Goal: Check status: Check status

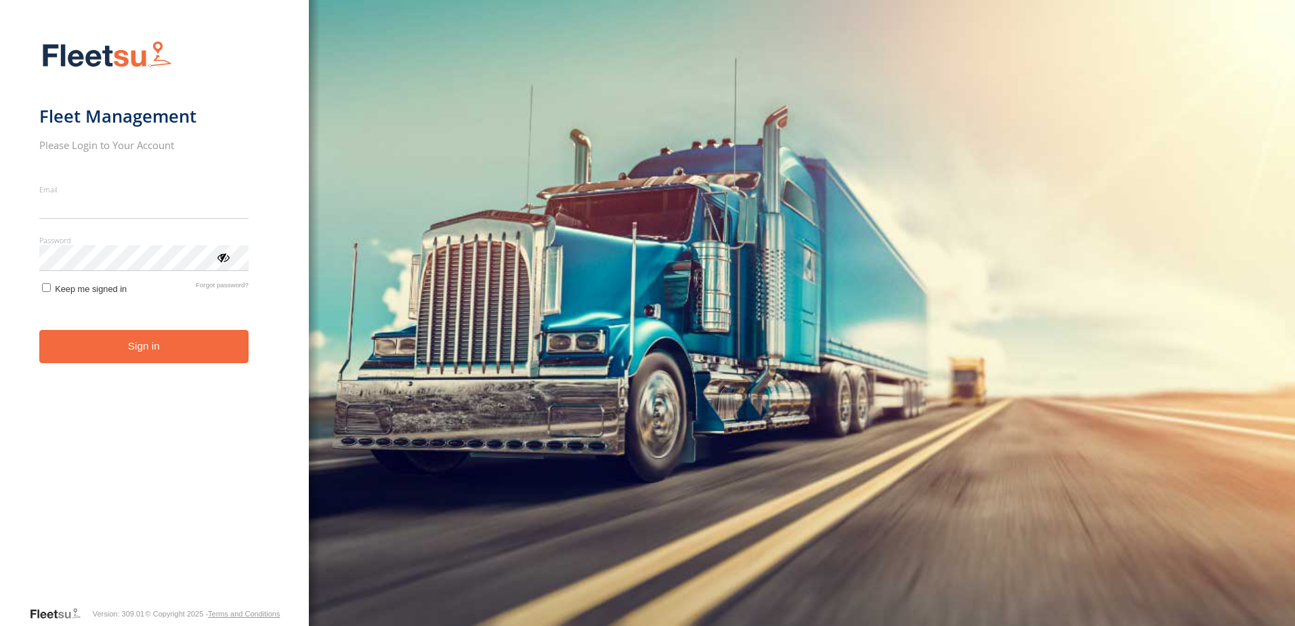
type input "**********"
click at [146, 358] on button "Sign in" at bounding box center [143, 346] width 209 height 33
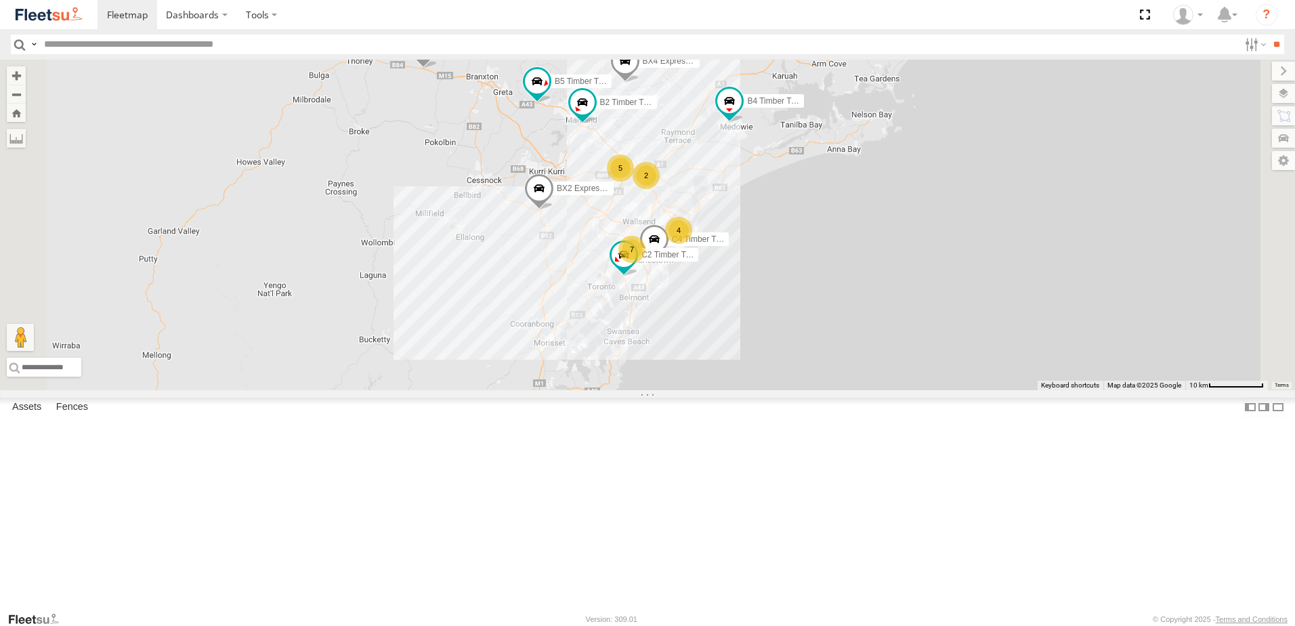
click at [0, 0] on div "L3 Plasterboard Truck" at bounding box center [0, 0] width 0 height 0
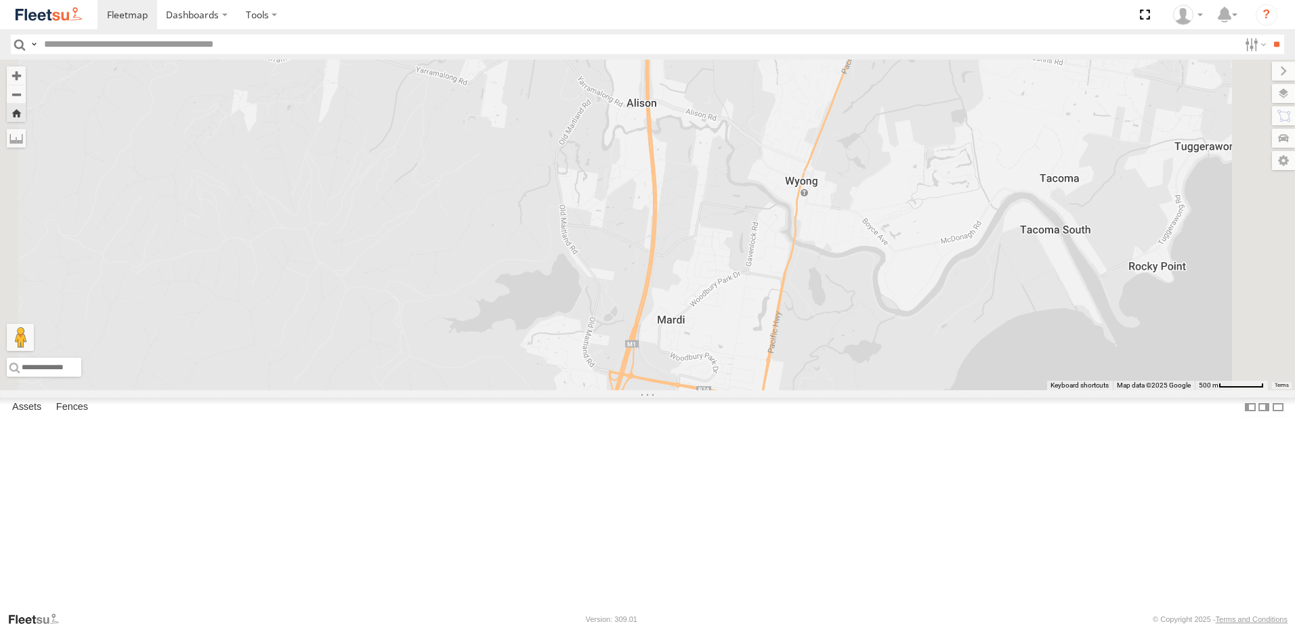
drag, startPoint x: 584, startPoint y: 308, endPoint x: 444, endPoint y: 7, distance: 332.5
click at [444, 7] on body "Dashboards" at bounding box center [647, 313] width 1295 height 626
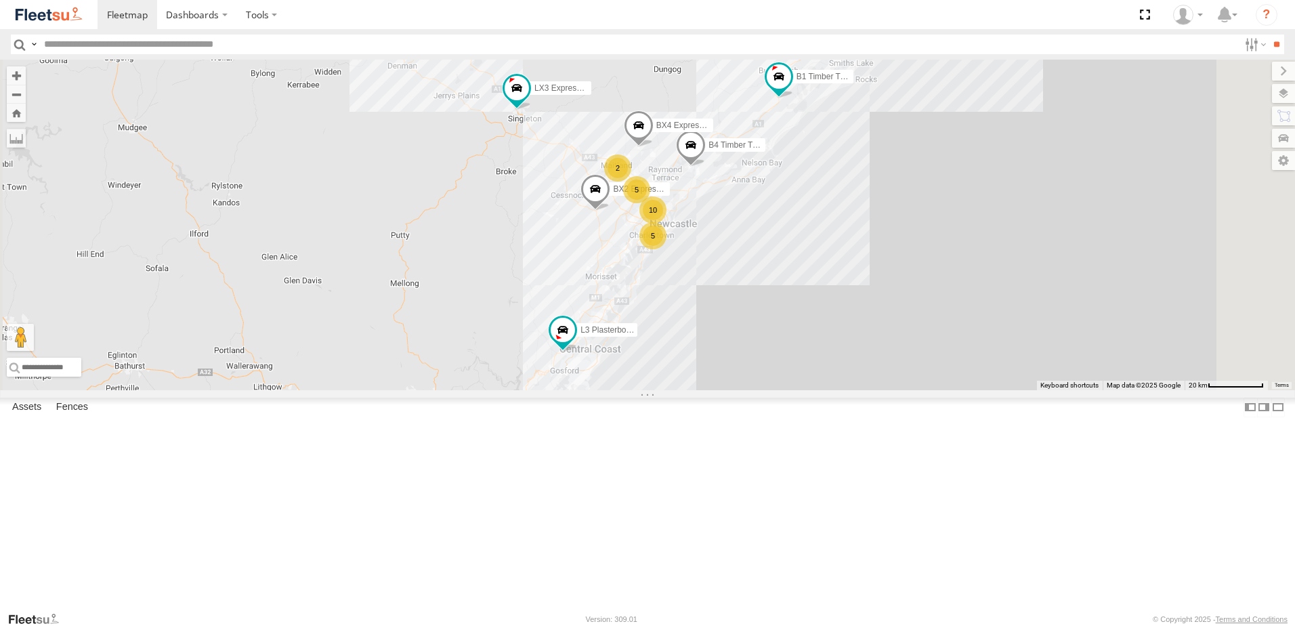
click at [0, 0] on div "L3 Plasterboard Truck" at bounding box center [0, 0] width 0 height 0
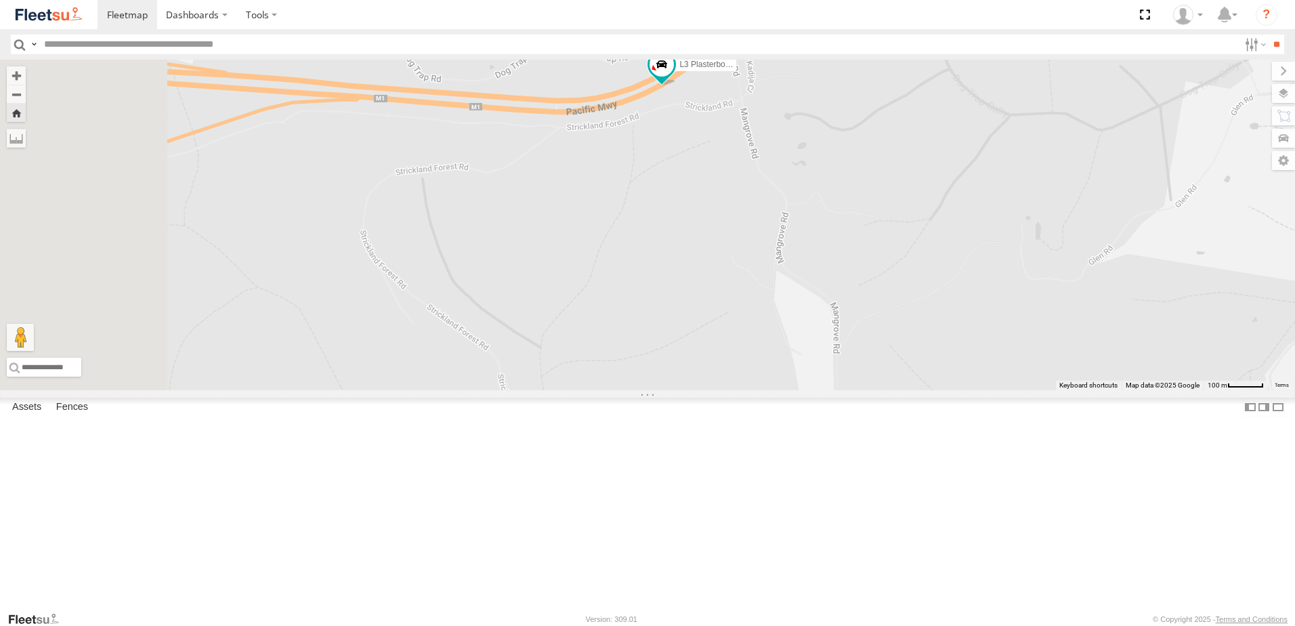
drag, startPoint x: 657, startPoint y: 402, endPoint x: 914, endPoint y: 78, distance: 413.7
click at [914, 78] on div "L3 Plasterboard Truck" at bounding box center [647, 225] width 1295 height 331
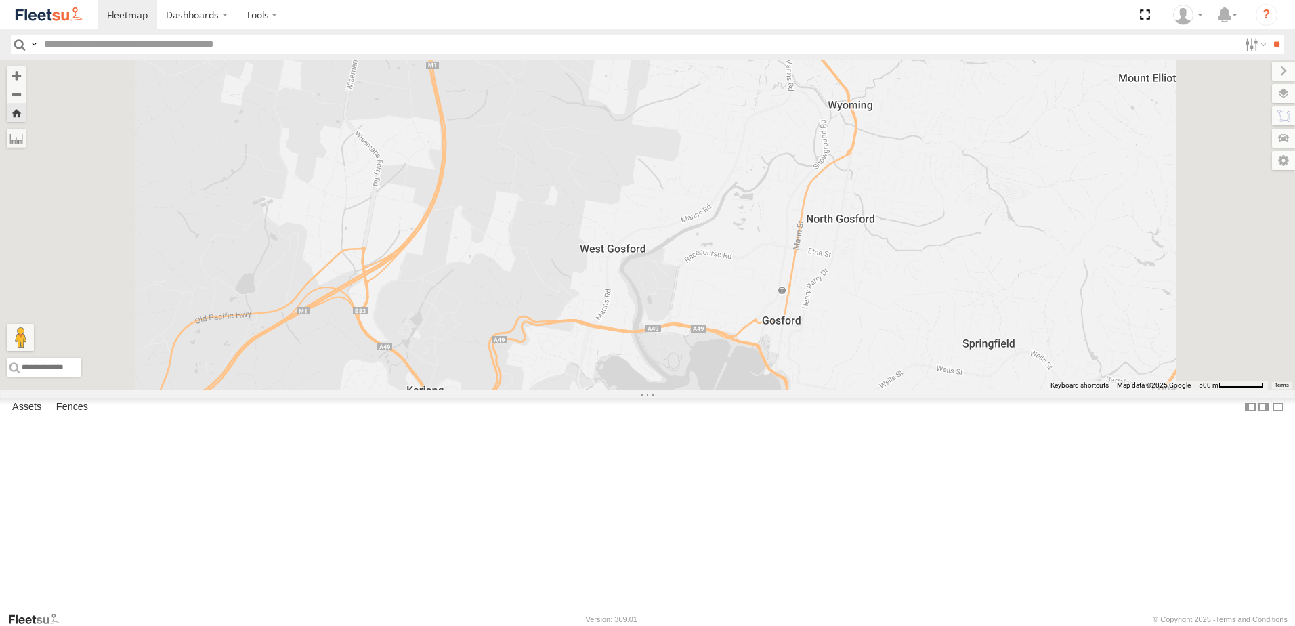
drag, startPoint x: 872, startPoint y: 301, endPoint x: 857, endPoint y: 20, distance: 281.5
click at [857, 20] on body "Dashboards" at bounding box center [647, 313] width 1295 height 626
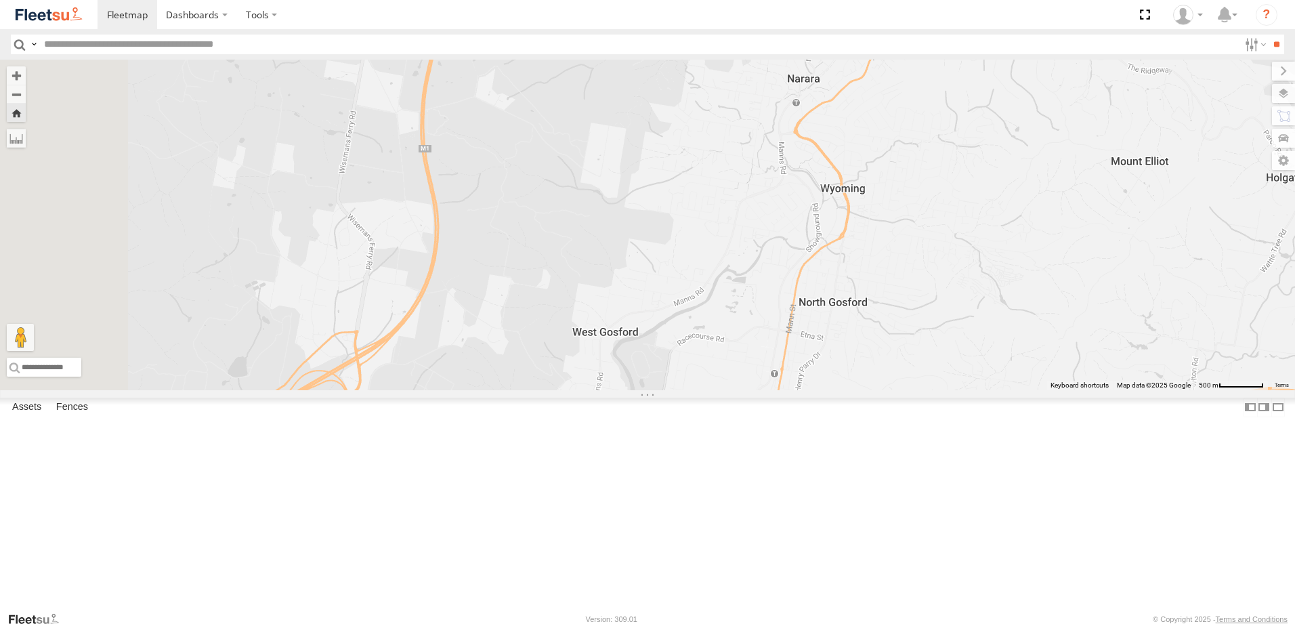
drag, startPoint x: 934, startPoint y: 186, endPoint x: 917, endPoint y: 268, distance: 83.8
click at [933, 250] on div "L3 Plasterboard Truck" at bounding box center [647, 225] width 1295 height 331
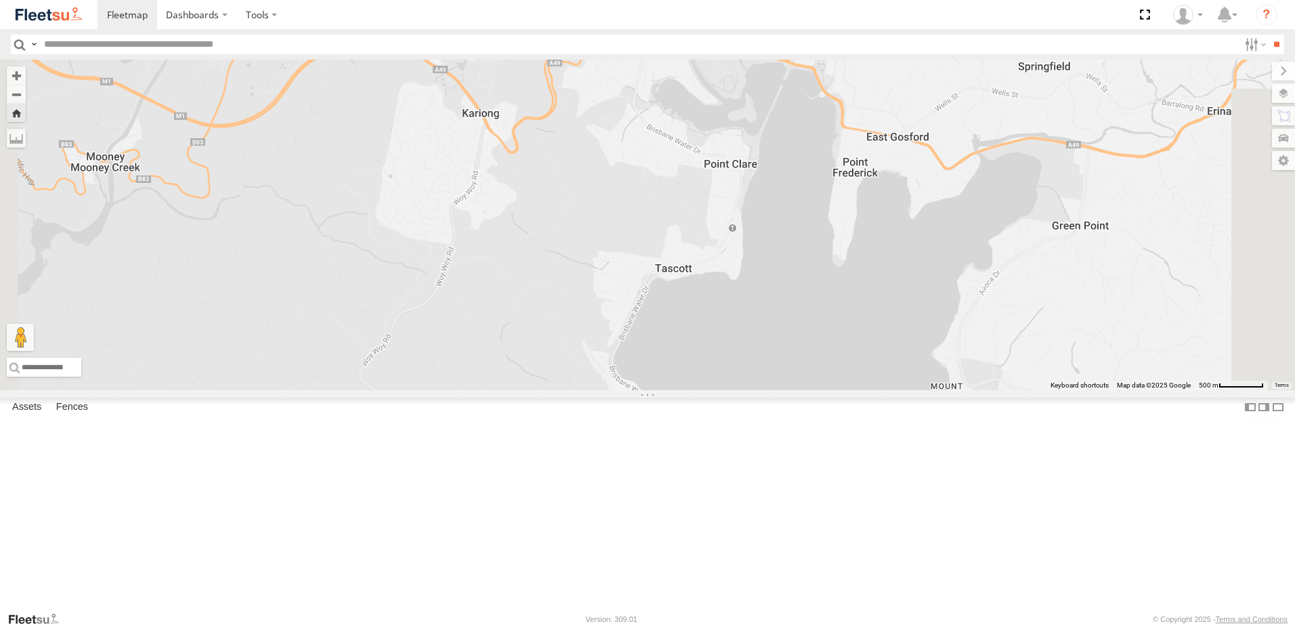
drag, startPoint x: 775, startPoint y: 376, endPoint x: 833, endPoint y: 40, distance: 340.9
click at [833, 40] on body "Dashboards" at bounding box center [647, 313] width 1295 height 626
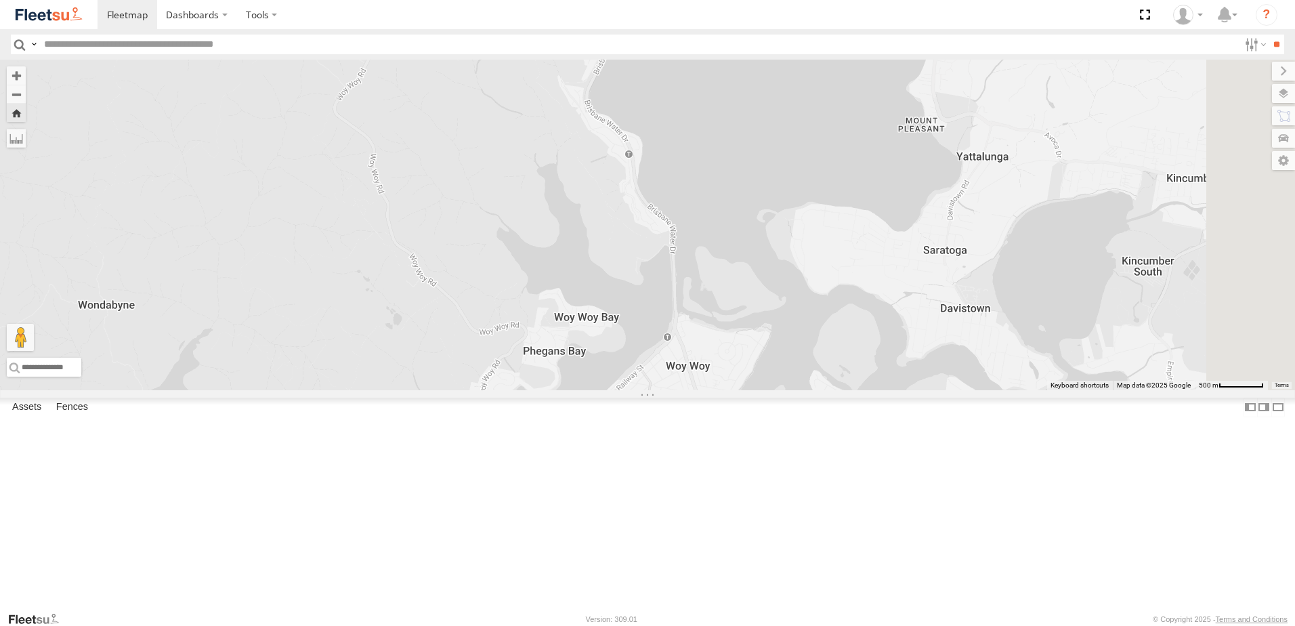
drag, startPoint x: 896, startPoint y: 415, endPoint x: 872, endPoint y: 148, distance: 268.0
click at [872, 148] on div "L3 Plasterboard Truck" at bounding box center [647, 225] width 1295 height 331
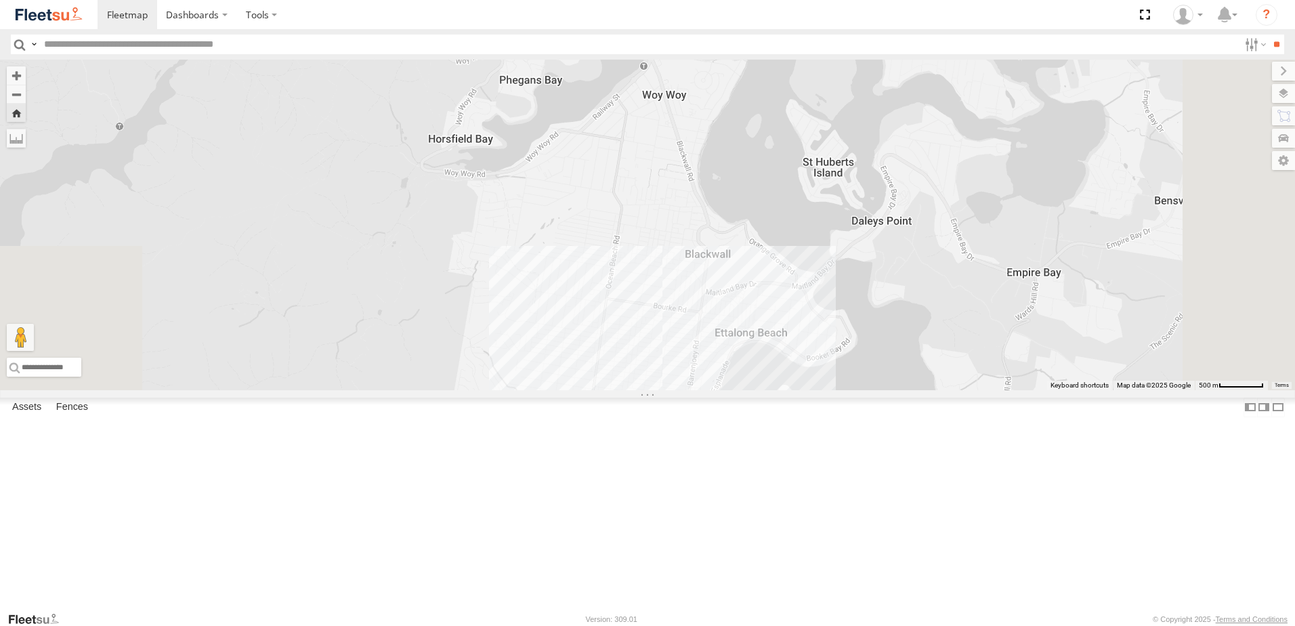
drag, startPoint x: 903, startPoint y: 375, endPoint x: 881, endPoint y: 200, distance: 176.2
click at [881, 200] on div "L3 Plasterboard Truck" at bounding box center [647, 225] width 1295 height 331
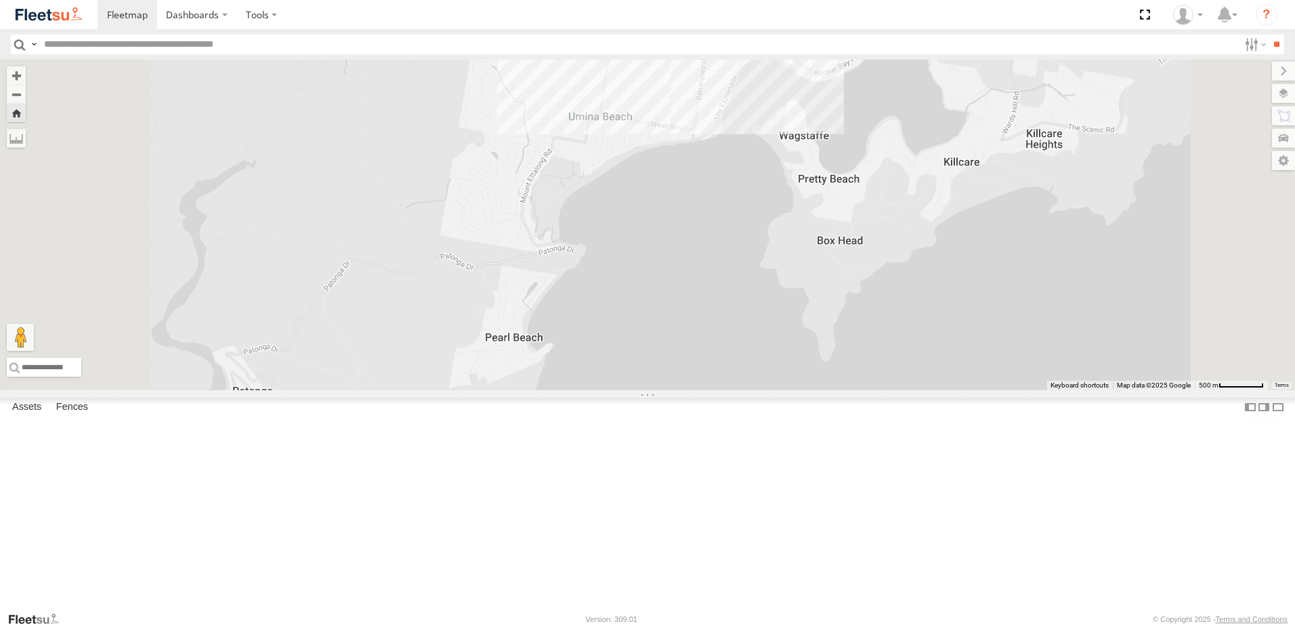
drag, startPoint x: 922, startPoint y: 354, endPoint x: 930, endPoint y: 66, distance: 288.0
click at [930, 66] on div "L3 Plasterboard Truck" at bounding box center [647, 225] width 1295 height 331
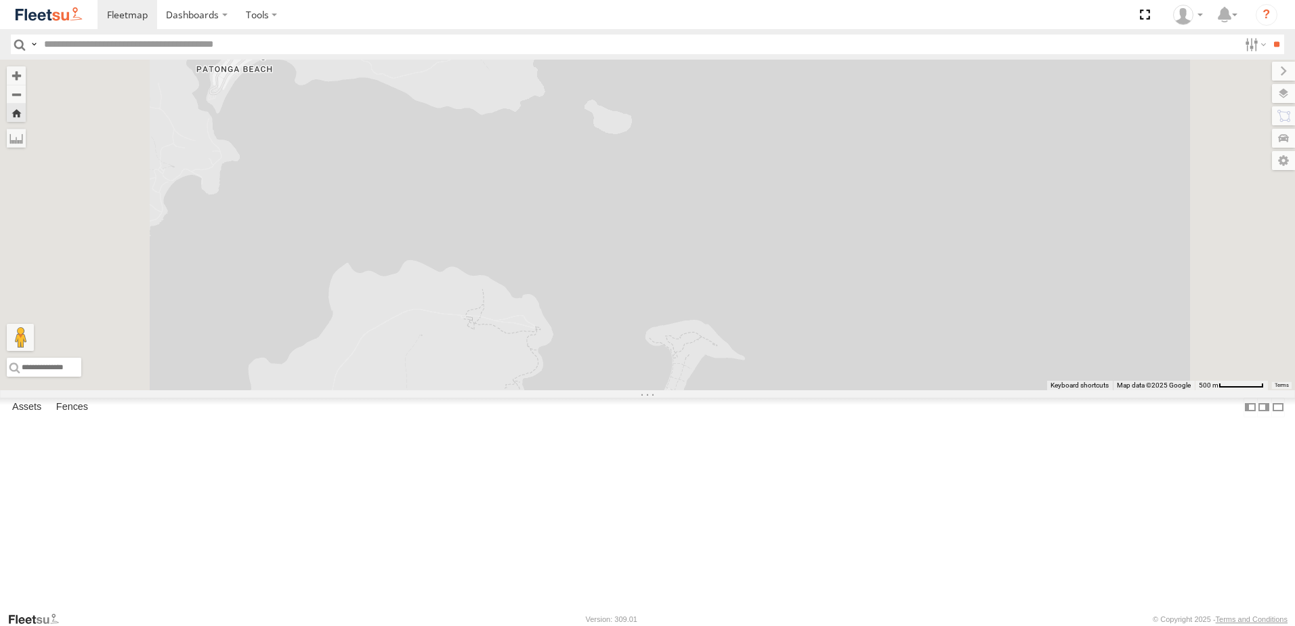
drag, startPoint x: 816, startPoint y: 425, endPoint x: 816, endPoint y: 85, distance: 339.4
click at [816, 85] on div "L3 Plasterboard Truck" at bounding box center [647, 225] width 1295 height 331
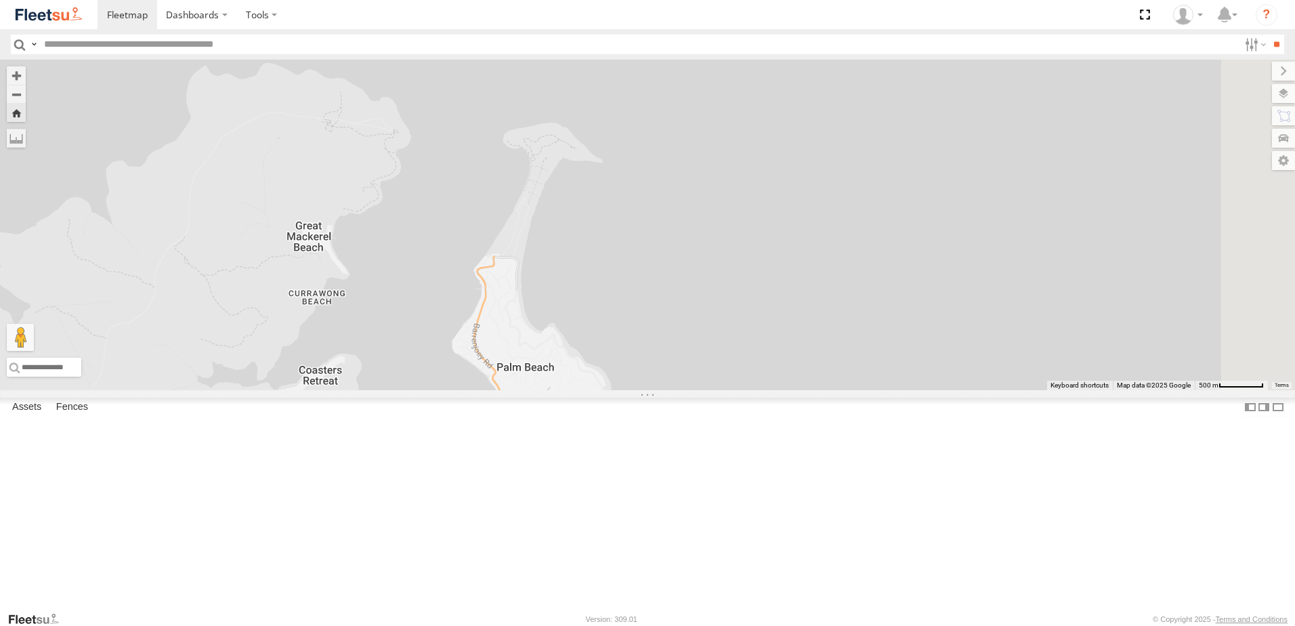
drag, startPoint x: 523, startPoint y: 408, endPoint x: 370, endPoint y: 226, distance: 238.5
click at [370, 226] on div "L3 Plasterboard Truck" at bounding box center [647, 225] width 1295 height 331
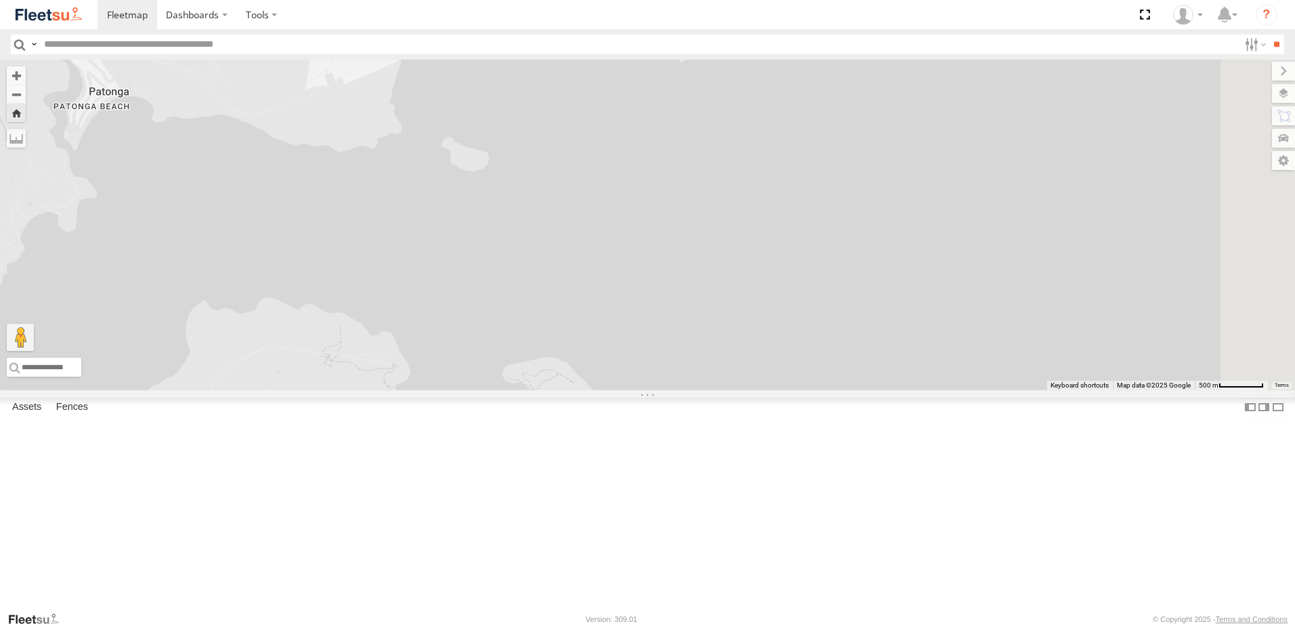
drag, startPoint x: 908, startPoint y: 301, endPoint x: 904, endPoint y: 529, distance: 228.3
click at [904, 390] on div "L3 Plasterboard Truck" at bounding box center [647, 225] width 1295 height 331
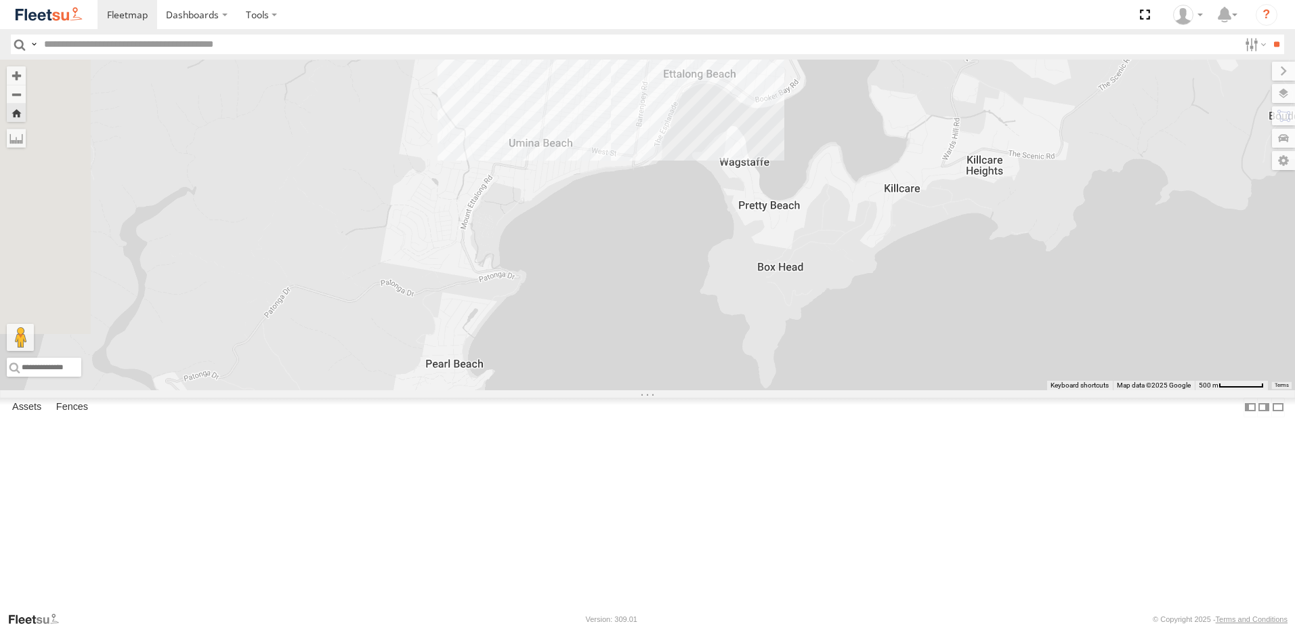
drag, startPoint x: 791, startPoint y: 344, endPoint x: 858, endPoint y: 657, distance: 320.2
click at [858, 625] on html "Dashboards" at bounding box center [647, 313] width 1295 height 626
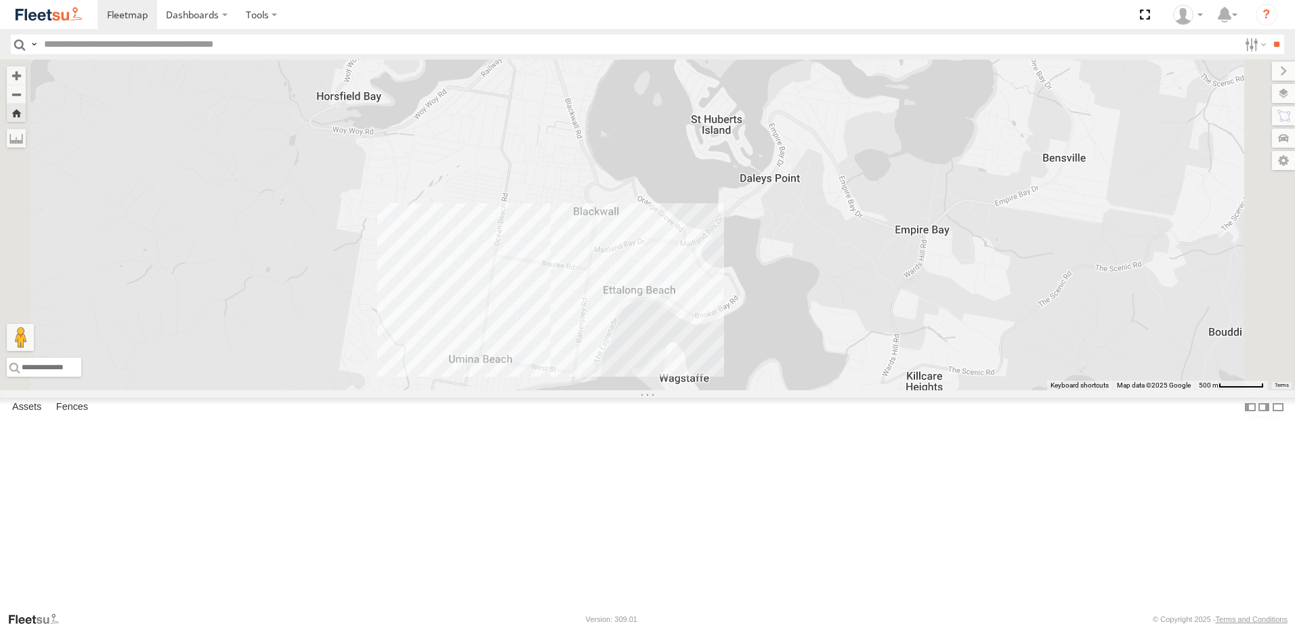
drag, startPoint x: 788, startPoint y: 180, endPoint x: 707, endPoint y: 403, distance: 237.2
click at [707, 390] on div "L3 Plasterboard Truck" at bounding box center [647, 225] width 1295 height 331
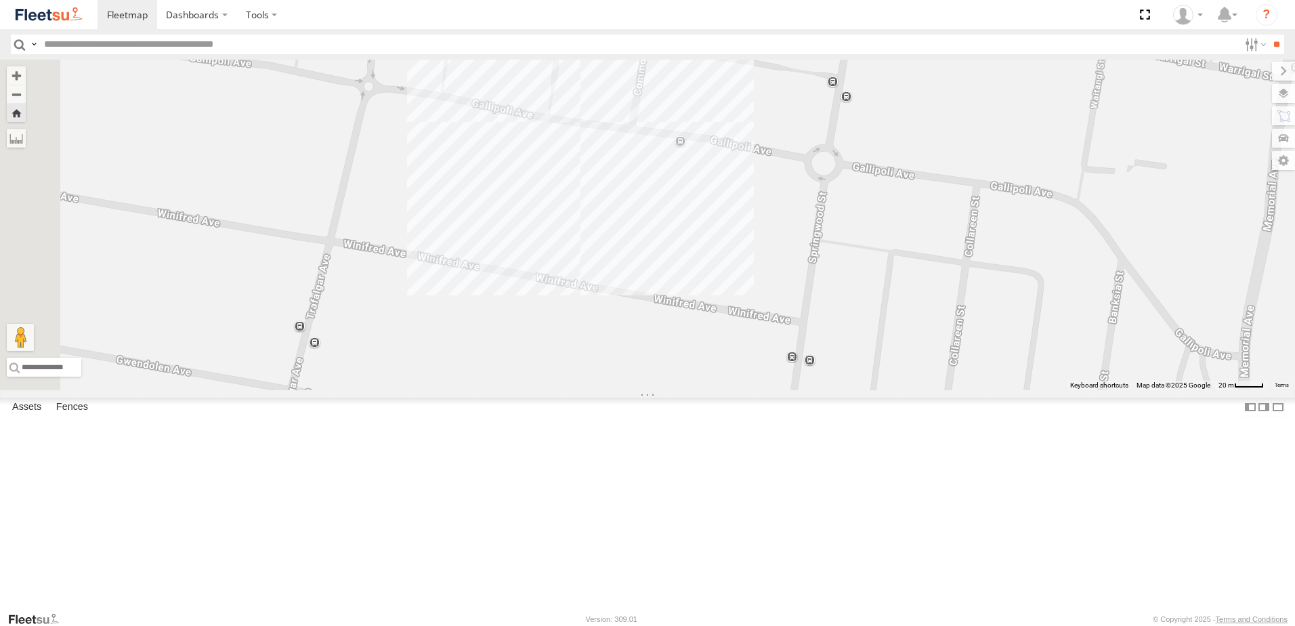
drag, startPoint x: 565, startPoint y: 207, endPoint x: 846, endPoint y: 285, distance: 291.7
click at [846, 298] on div "L3 Plasterboard Truck" at bounding box center [647, 225] width 1295 height 331
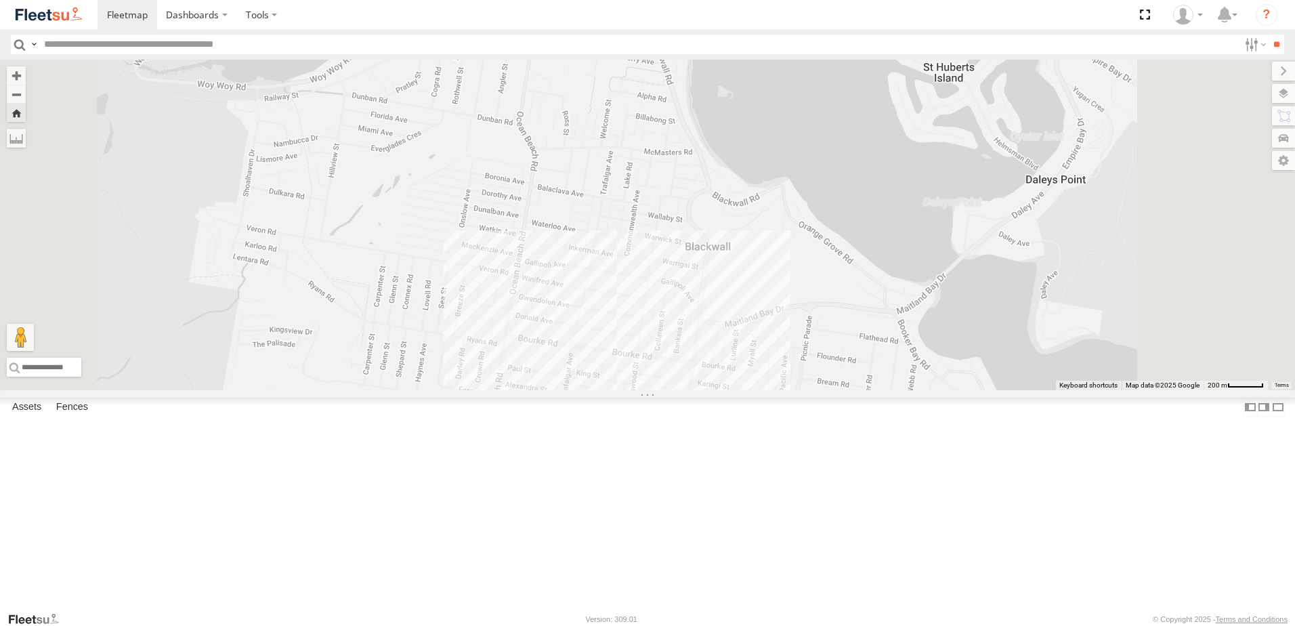
drag, startPoint x: 759, startPoint y: 208, endPoint x: 697, endPoint y: 316, distance: 124.1
click at [688, 327] on div "L3 Plasterboard Truck" at bounding box center [647, 225] width 1295 height 331
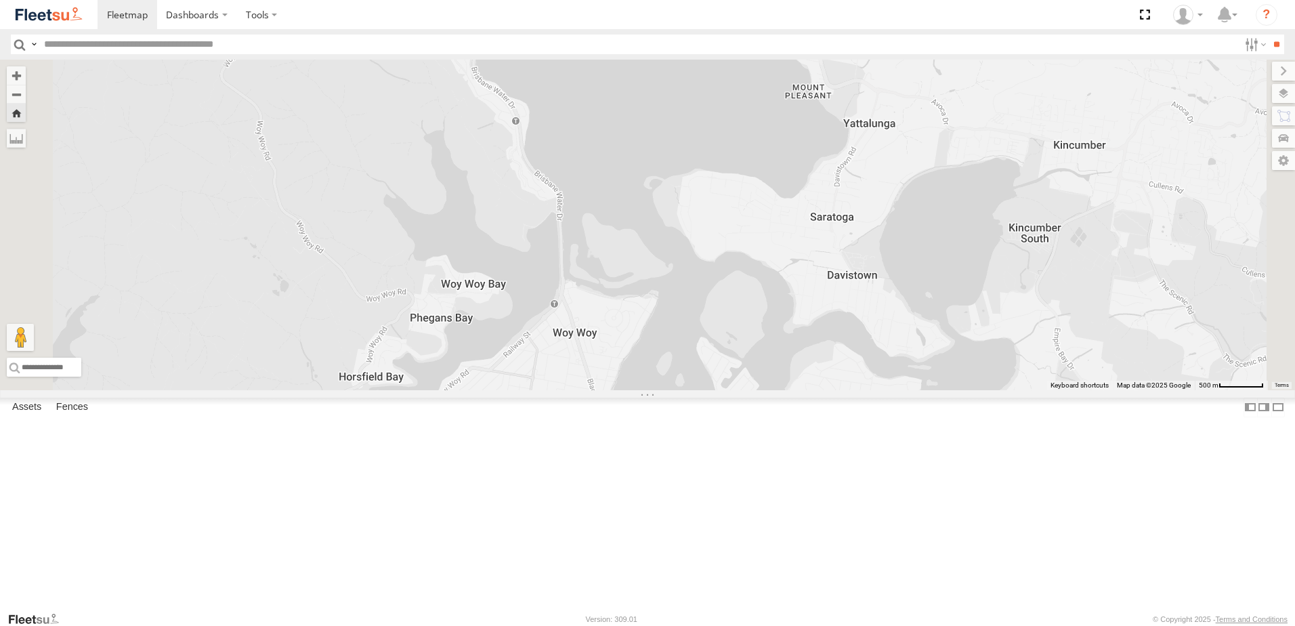
drag, startPoint x: 757, startPoint y: 274, endPoint x: 676, endPoint y: 515, distance: 253.8
click at [676, 390] on div "L3 Plasterboard Truck" at bounding box center [647, 225] width 1295 height 331
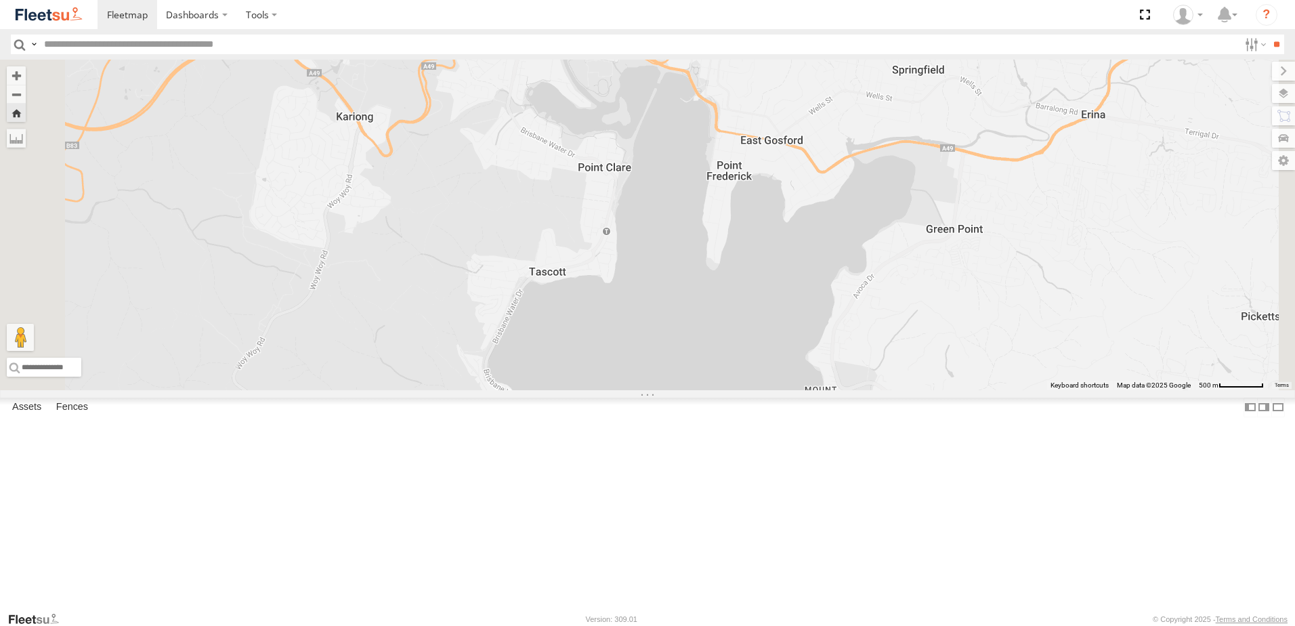
drag, startPoint x: 745, startPoint y: 151, endPoint x: 736, endPoint y: 389, distance: 238.0
click at [749, 390] on div "L3 Plasterboard Truck" at bounding box center [647, 225] width 1295 height 331
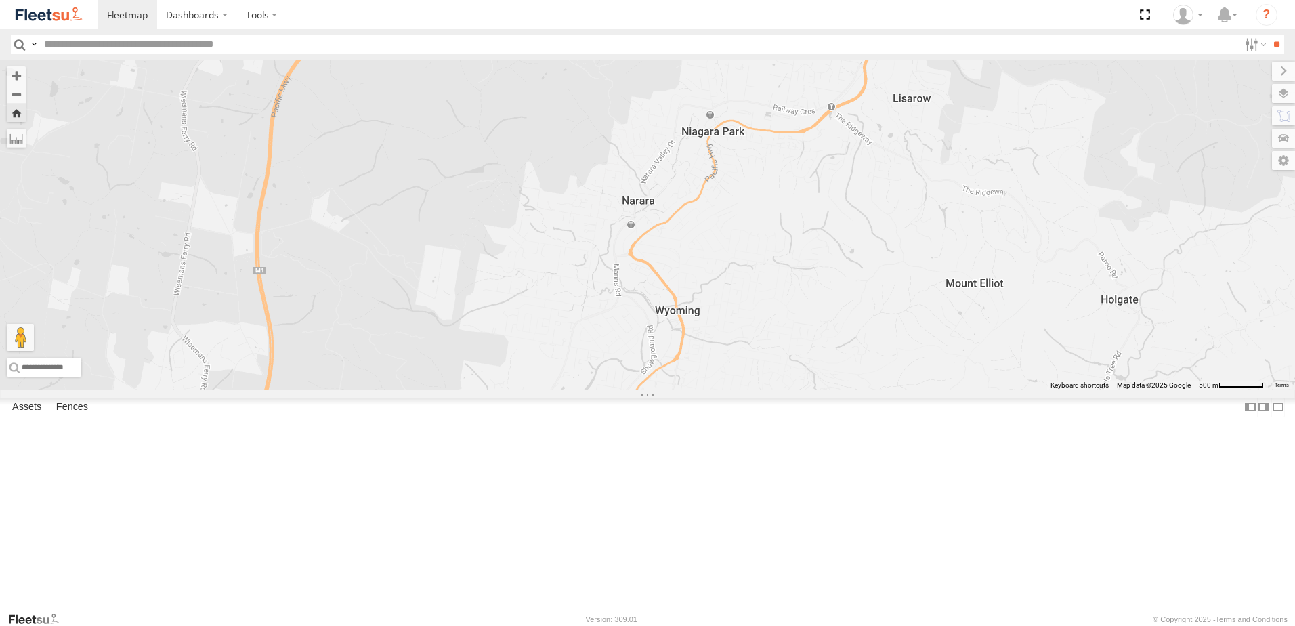
drag, startPoint x: 649, startPoint y: 226, endPoint x: 554, endPoint y: 660, distance: 445.1
click at [554, 625] on html "Dashboards" at bounding box center [647, 313] width 1295 height 626
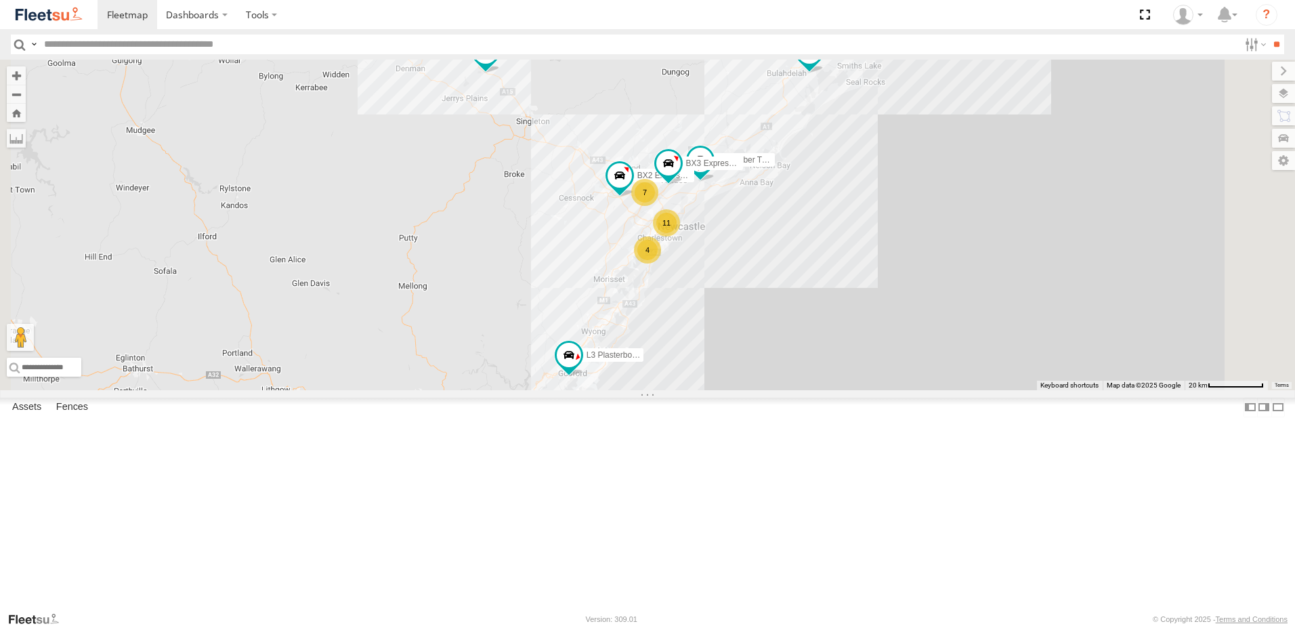
click at [0, 0] on div "L3 Plasterboard Truck" at bounding box center [0, 0] width 0 height 0
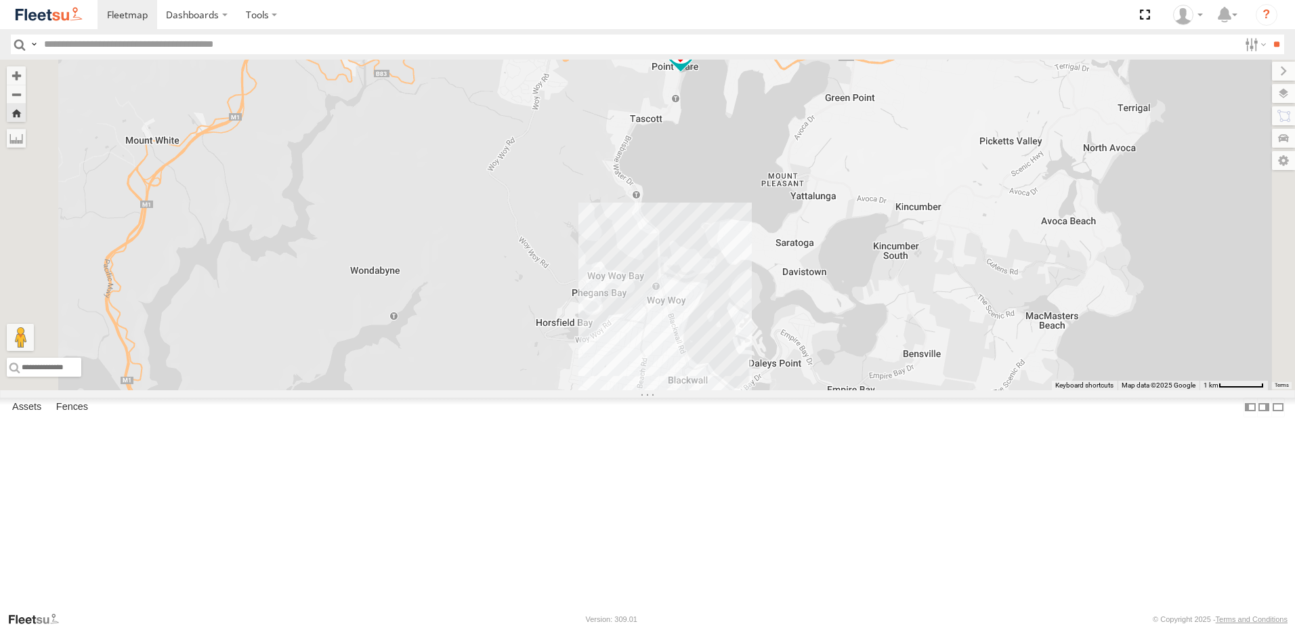
drag, startPoint x: 763, startPoint y: 298, endPoint x: 740, endPoint y: 171, distance: 128.8
click at [740, 171] on div "L3 Plasterboard Truck" at bounding box center [647, 225] width 1295 height 331
click at [693, 64] on span at bounding box center [681, 51] width 24 height 24
click at [773, 63] on div at bounding box center [680, 53] width 185 height 20
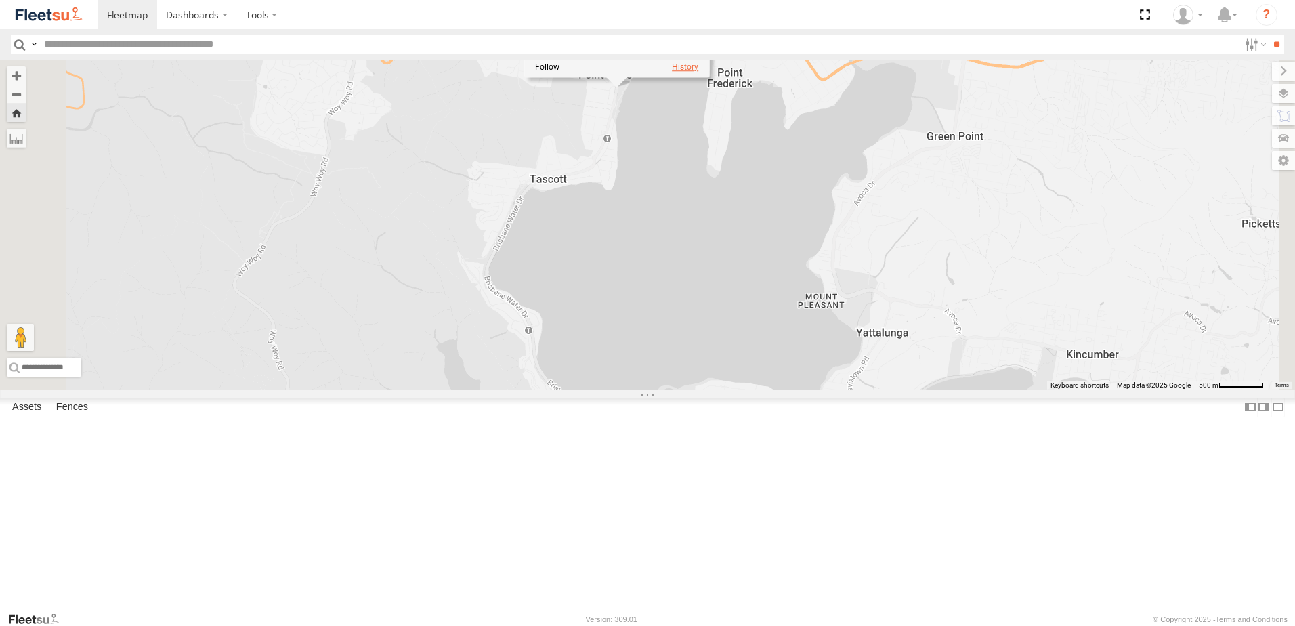
click at [698, 72] on label at bounding box center [685, 67] width 26 height 9
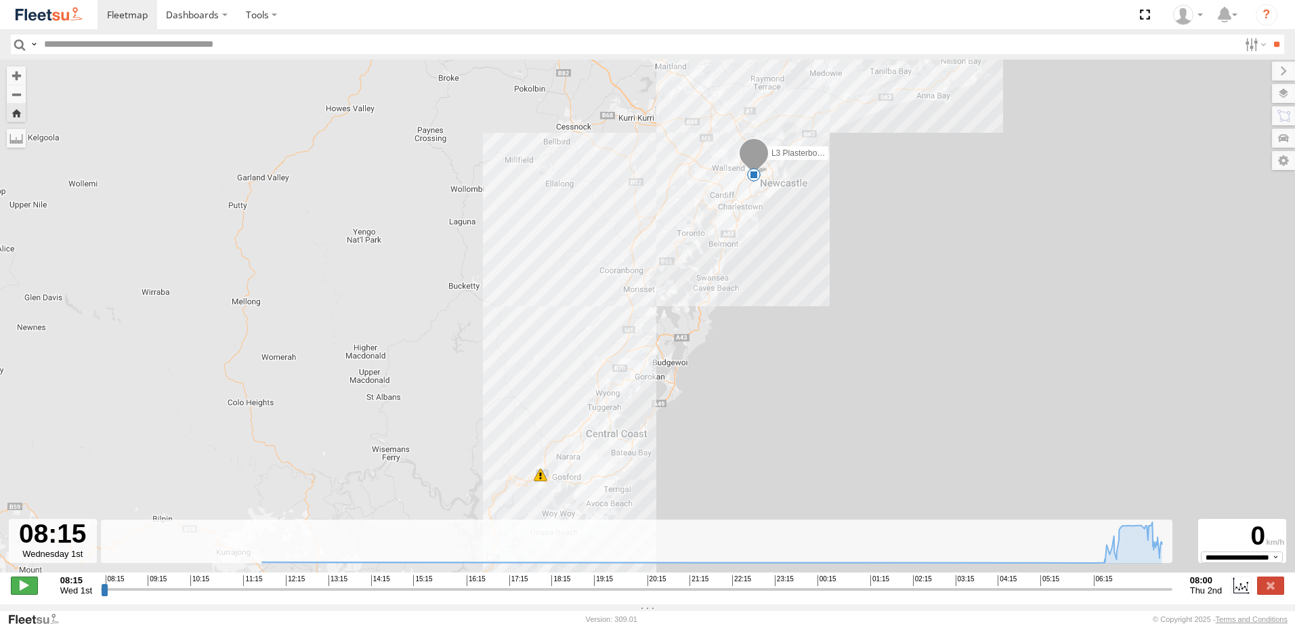
click at [22, 592] on span at bounding box center [24, 585] width 27 height 18
click at [812, 296] on div "L3 Plasterboard Truck 09:04 Wed 11:43 Wed 06:32 Thu 07:48 Thu" at bounding box center [647, 323] width 1295 height 527
type input "**********"
click at [26, 589] on span at bounding box center [24, 585] width 27 height 18
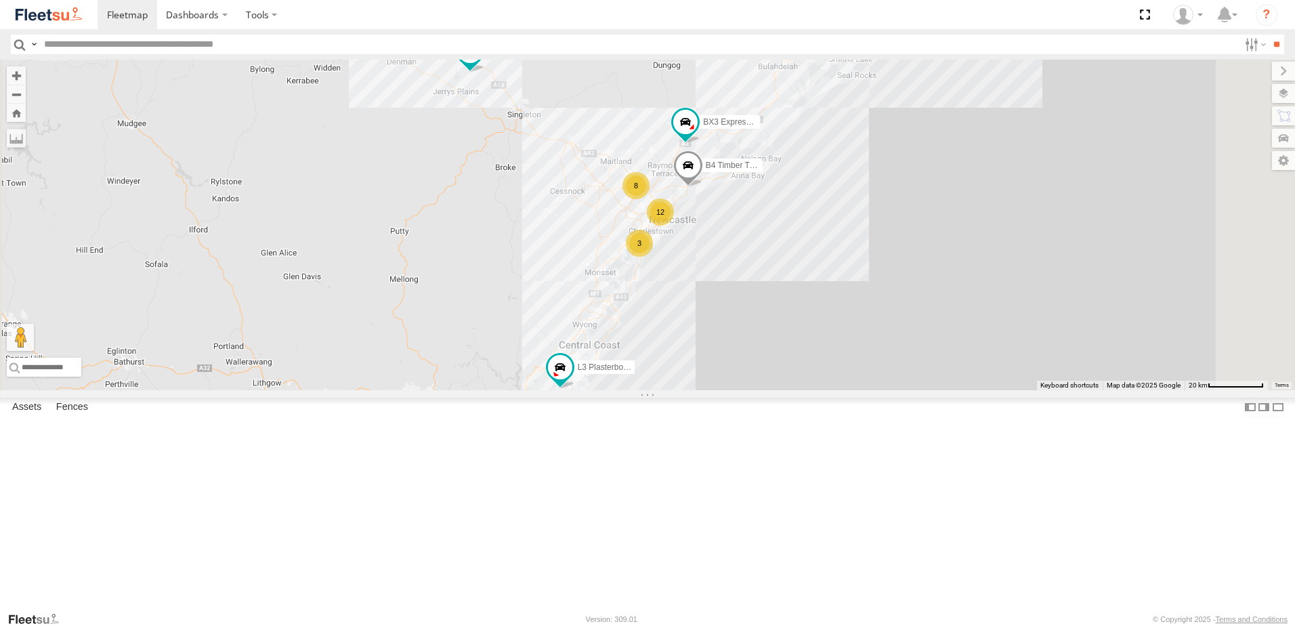
click at [0, 0] on div "L3 Plasterboard Truck" at bounding box center [0, 0] width 0 height 0
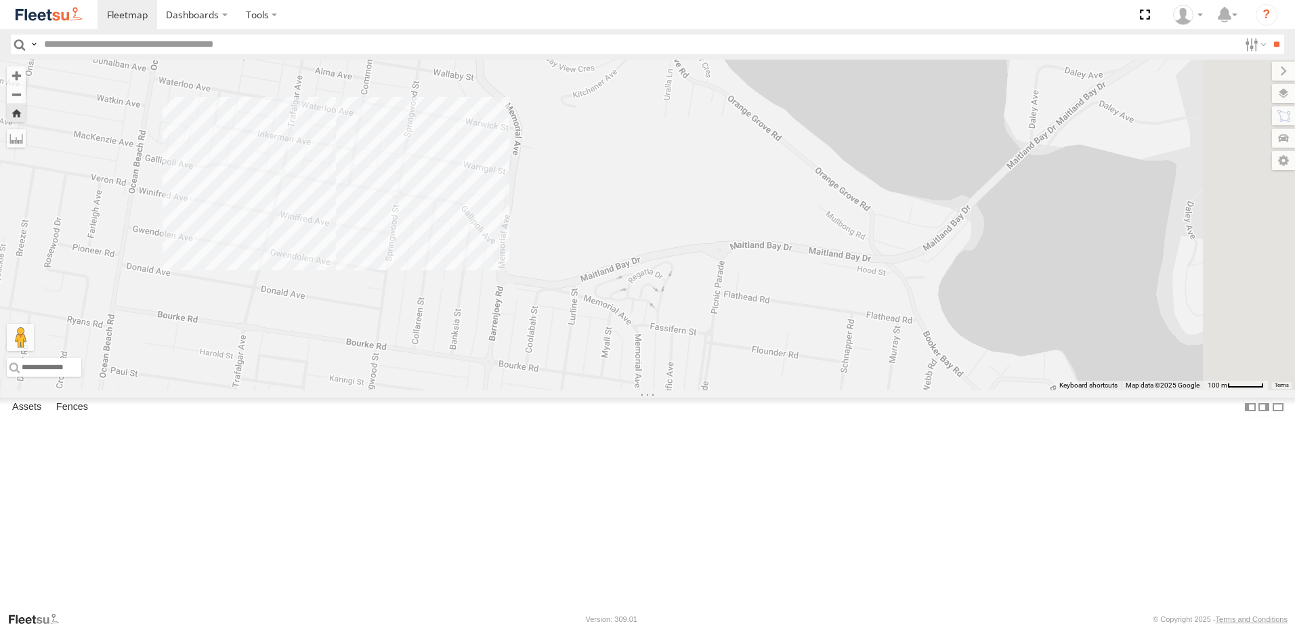
drag, startPoint x: 1007, startPoint y: 89, endPoint x: 522, endPoint y: 86, distance: 485.0
click at [522, 86] on div "L3 Plasterboard Truck" at bounding box center [647, 225] width 1295 height 331
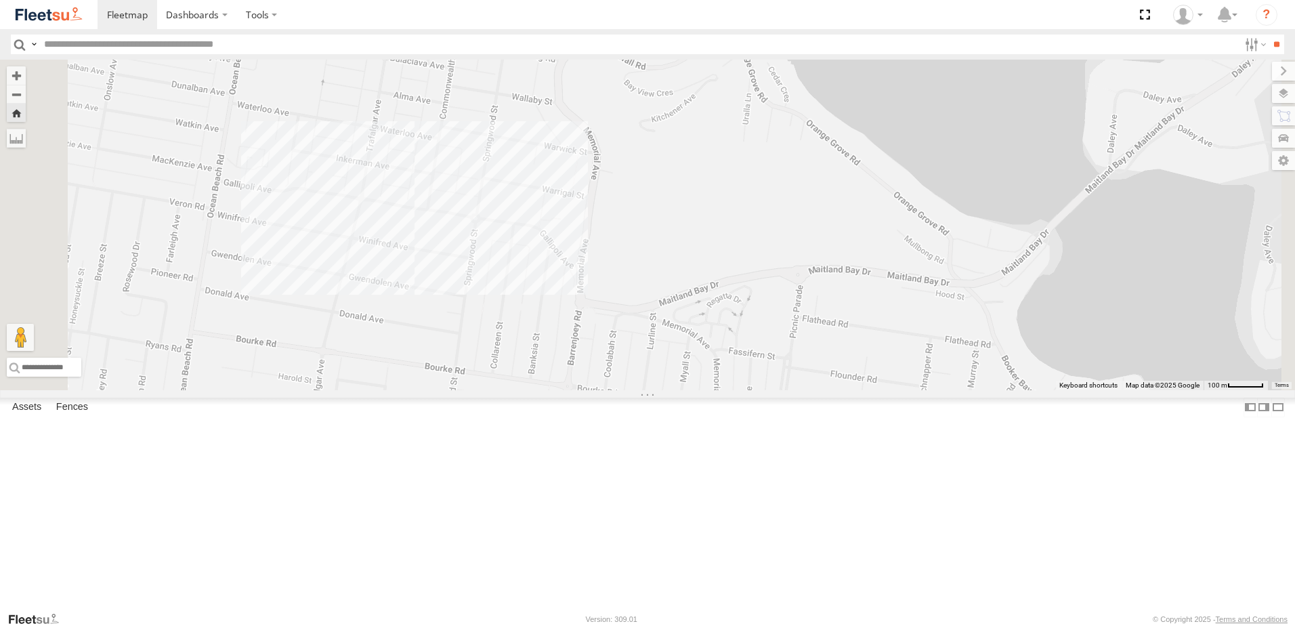
drag, startPoint x: 493, startPoint y: 216, endPoint x: 619, endPoint y: 381, distance: 207.3
click at [619, 381] on div "L3 Plasterboard Truck" at bounding box center [647, 225] width 1295 height 331
